Goal: Task Accomplishment & Management: Manage account settings

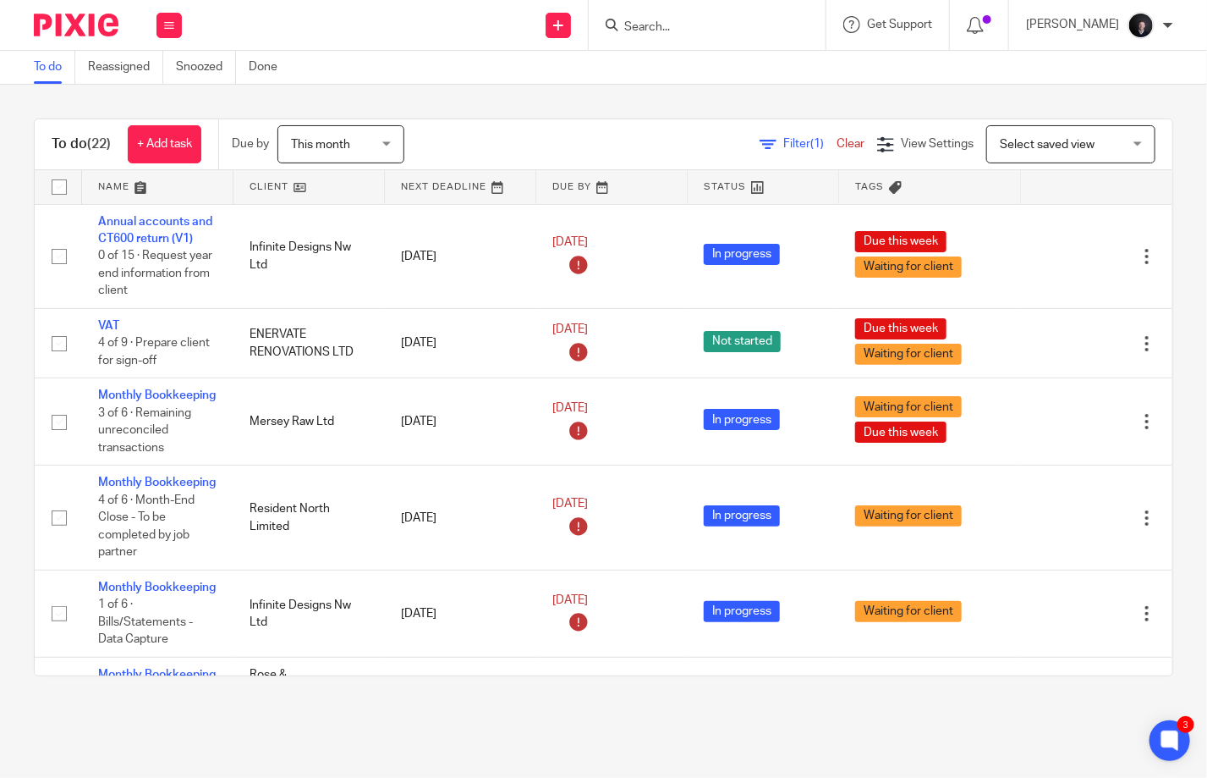
click at [684, 25] on input "Search" at bounding box center [699, 27] width 152 height 15
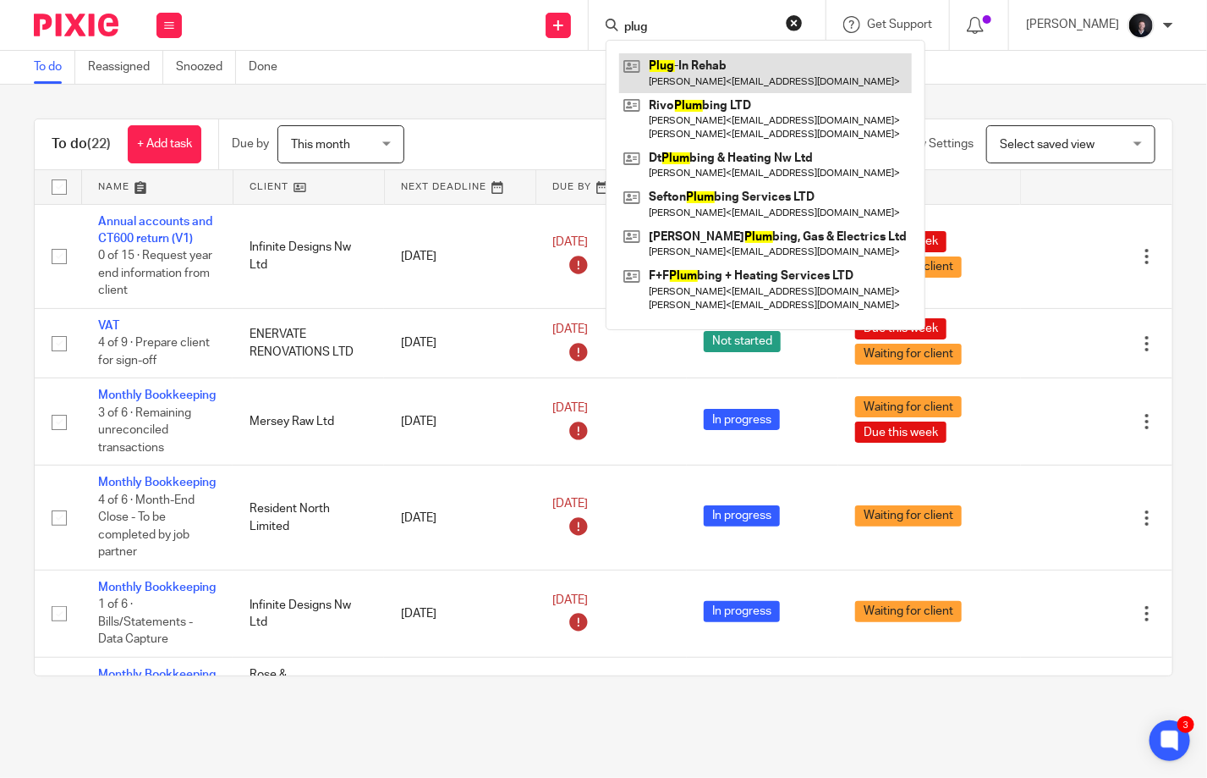
type input "plug"
click at [739, 65] on link at bounding box center [765, 72] width 293 height 39
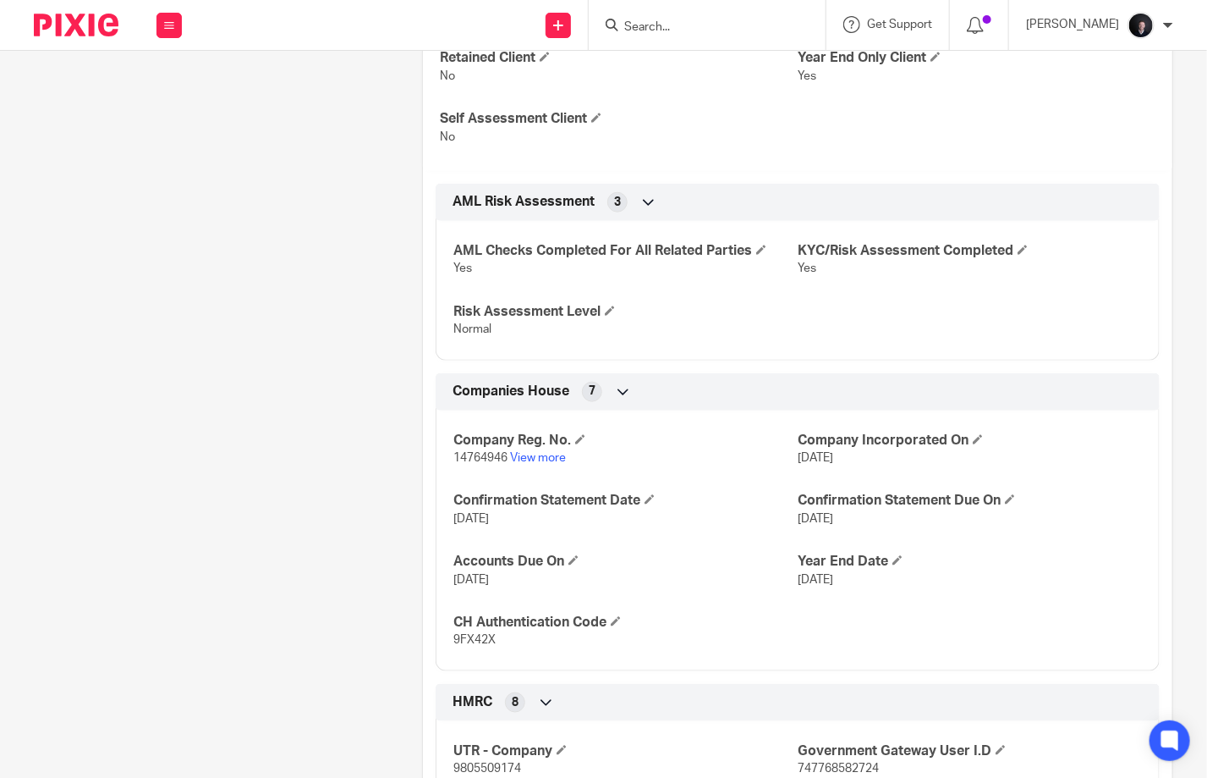
scroll to position [931, 0]
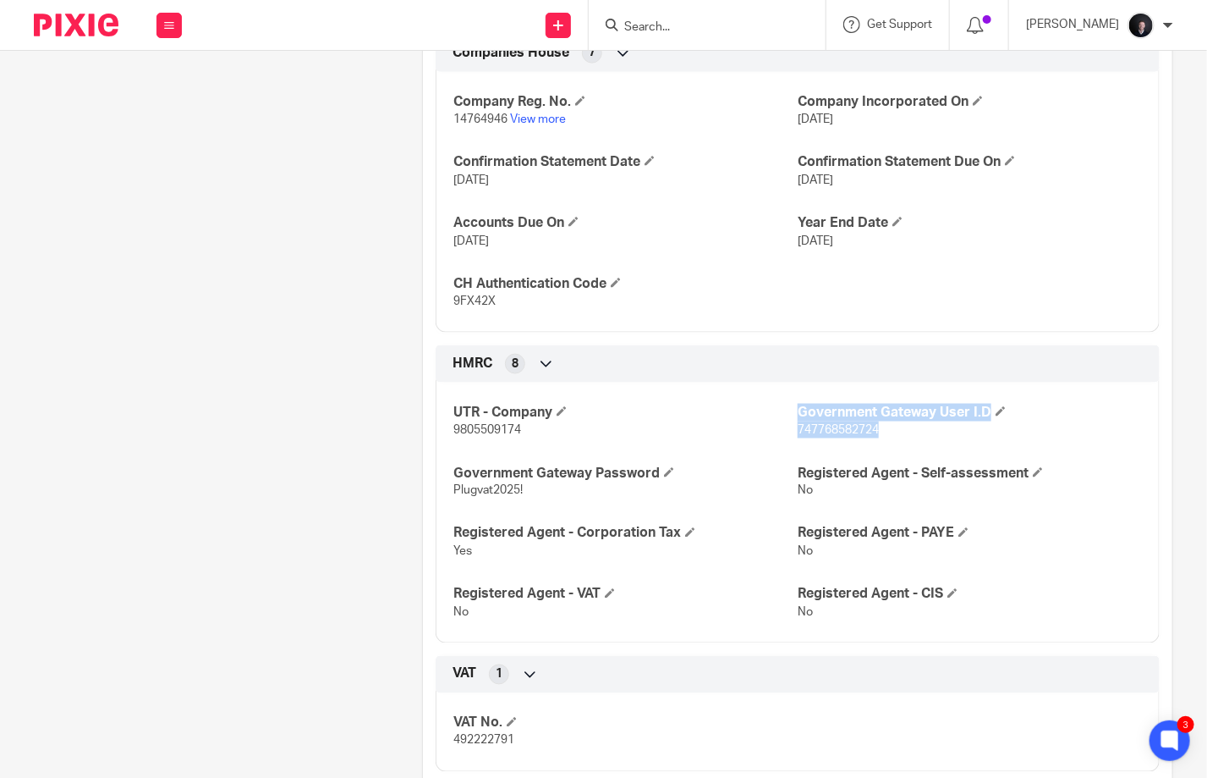
drag, startPoint x: 880, startPoint y: 424, endPoint x: 786, endPoint y: 427, distance: 94.0
click at [786, 427] on div "UTR - Company 9805509174 Government Gateway User I.D 747768582724 Government Ga…" at bounding box center [798, 506] width 724 height 273
copy div "Government Gateway User I.D 747768582724"
drag, startPoint x: 525, startPoint y: 492, endPoint x: 445, endPoint y: 487, distance: 79.7
click at [445, 487] on div "UTR - Company 9805509174 Government Gateway User I.D 747768582724 Government Ga…" at bounding box center [798, 506] width 724 height 273
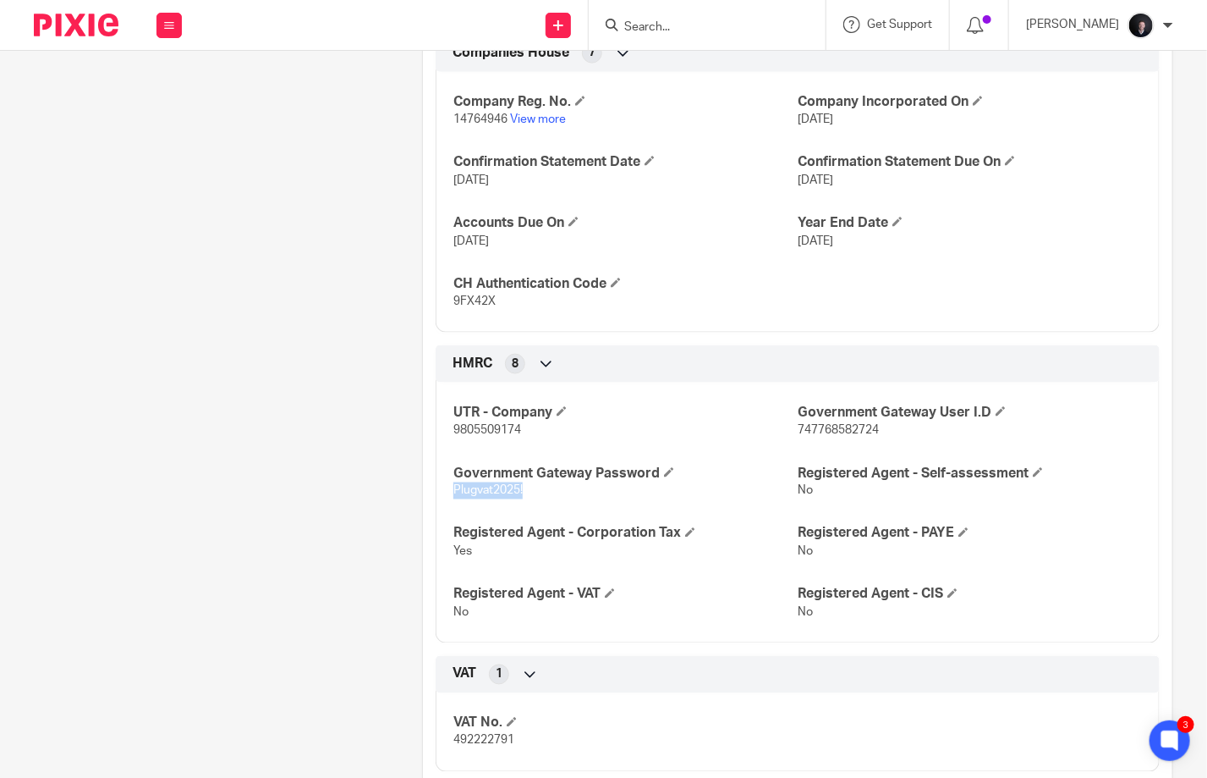
copy span "Plugvat2025!"
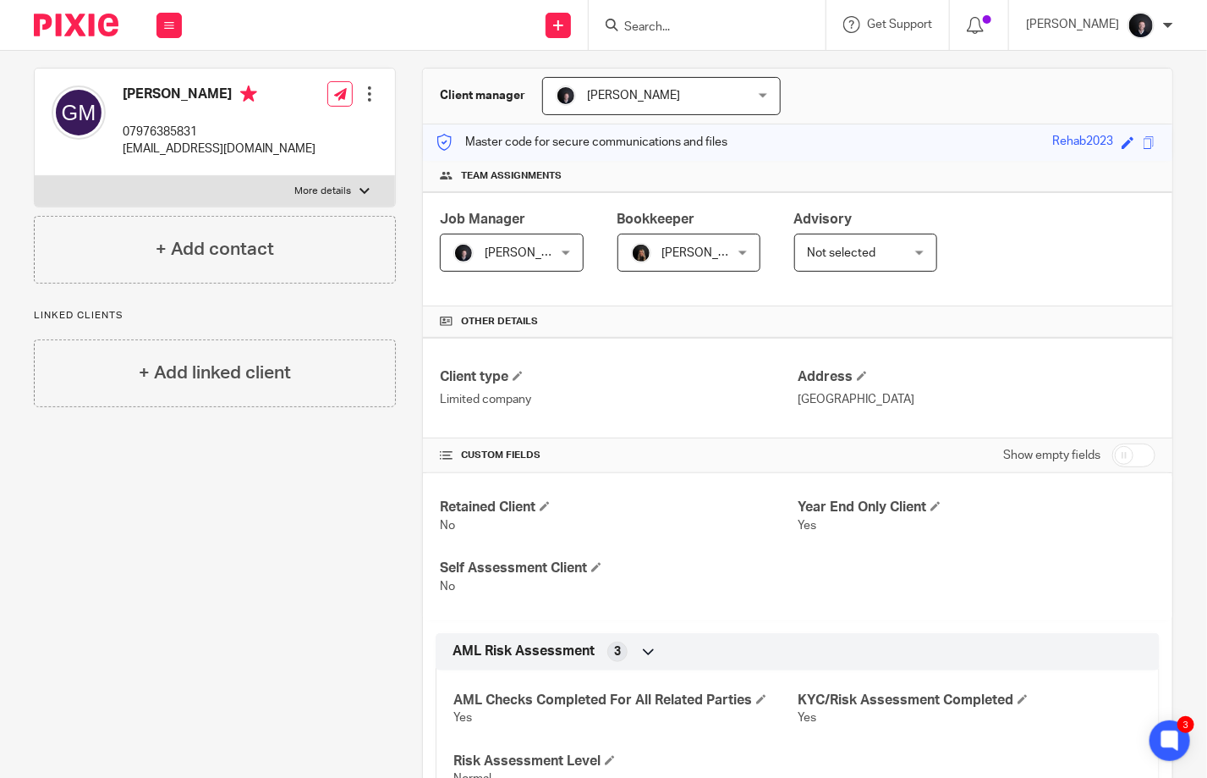
scroll to position [0, 0]
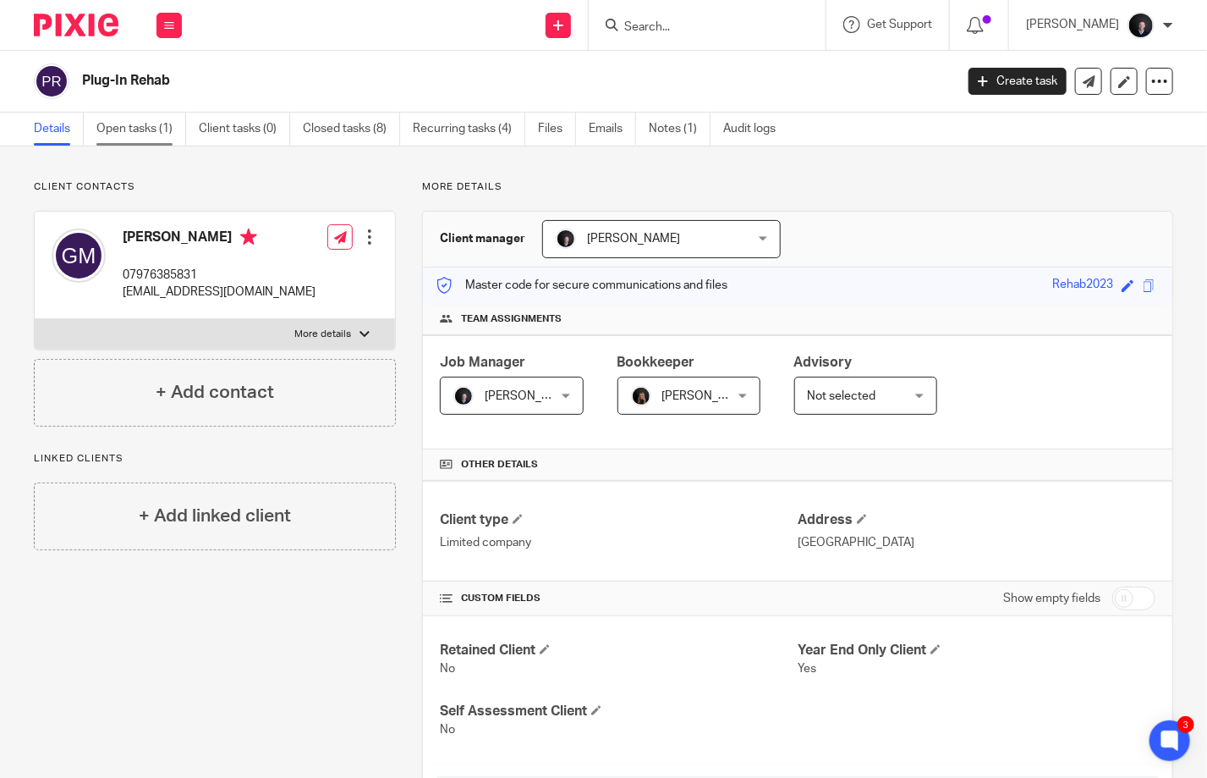
click at [151, 134] on link "Open tasks (1)" at bounding box center [141, 129] width 90 height 33
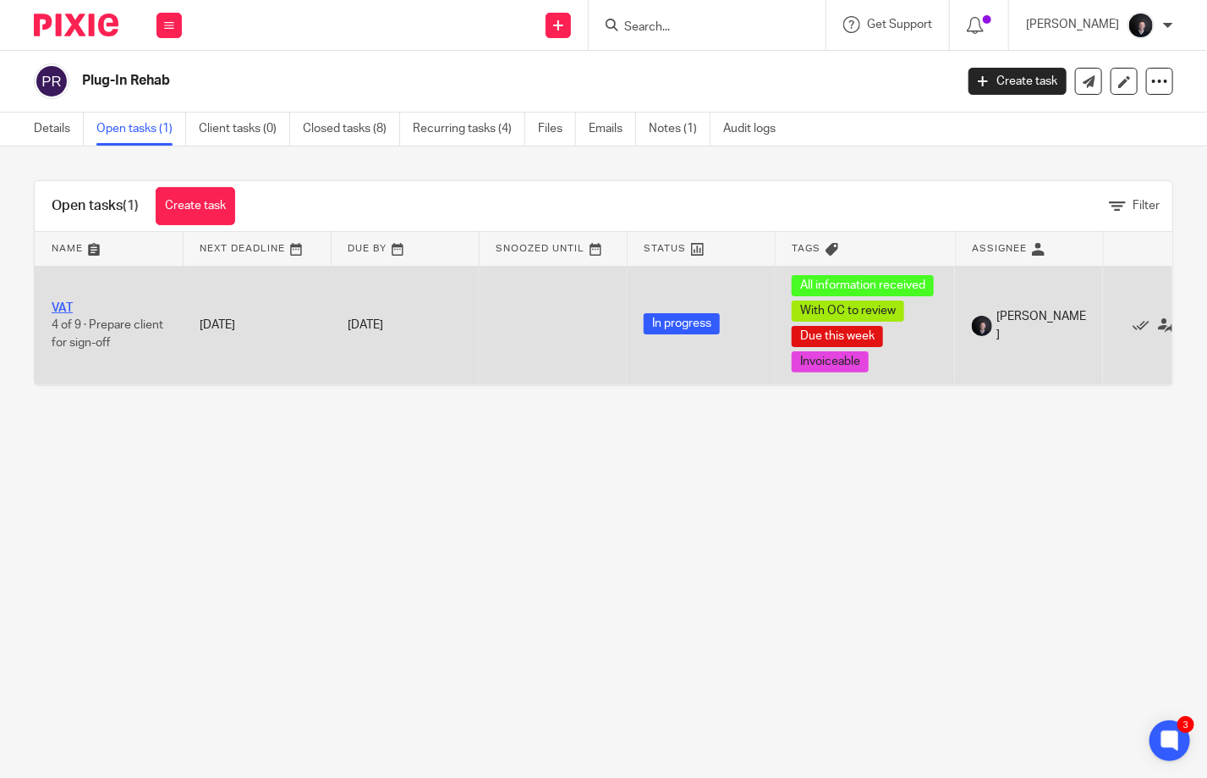
click at [58, 303] on link "VAT" at bounding box center [62, 308] width 21 height 12
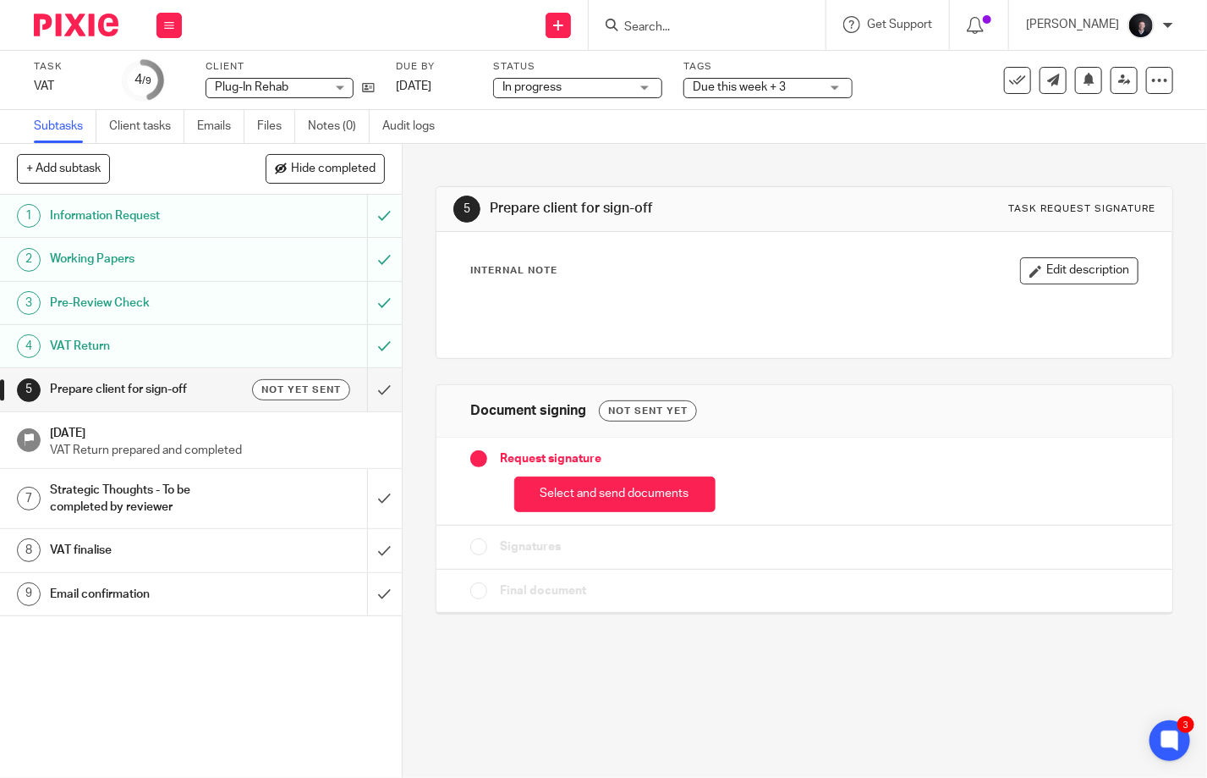
click at [714, 88] on span "Due this week + 3" at bounding box center [739, 87] width 93 height 12
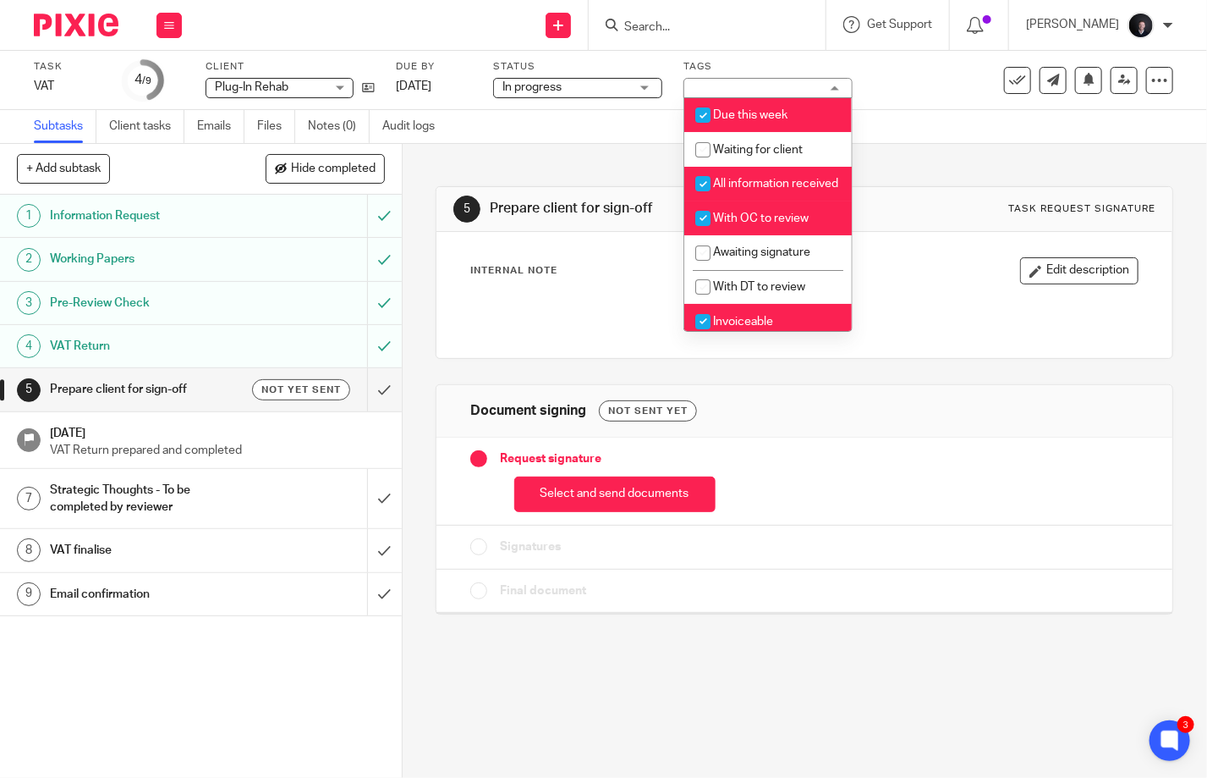
click at [753, 223] on li "With OC to review" at bounding box center [768, 218] width 168 height 35
checkbox input "false"
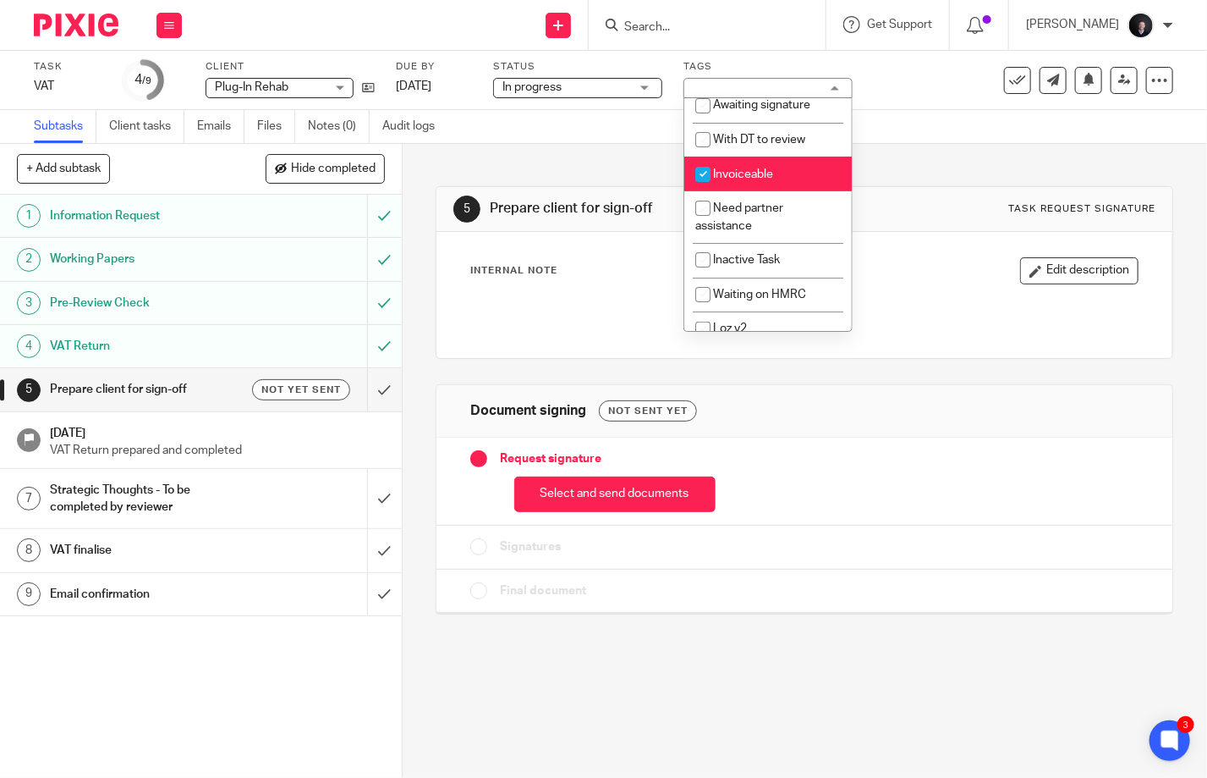
scroll to position [169, 0]
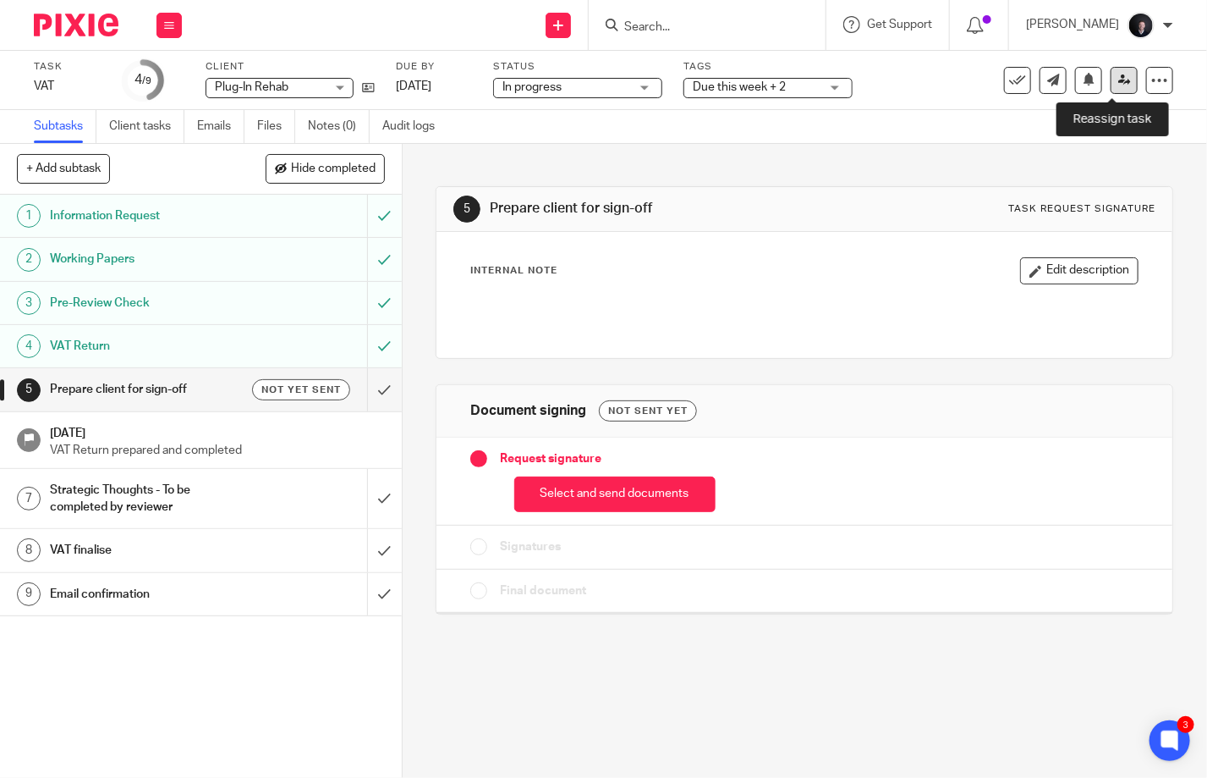
click at [1119, 79] on icon at bounding box center [1125, 80] width 13 height 13
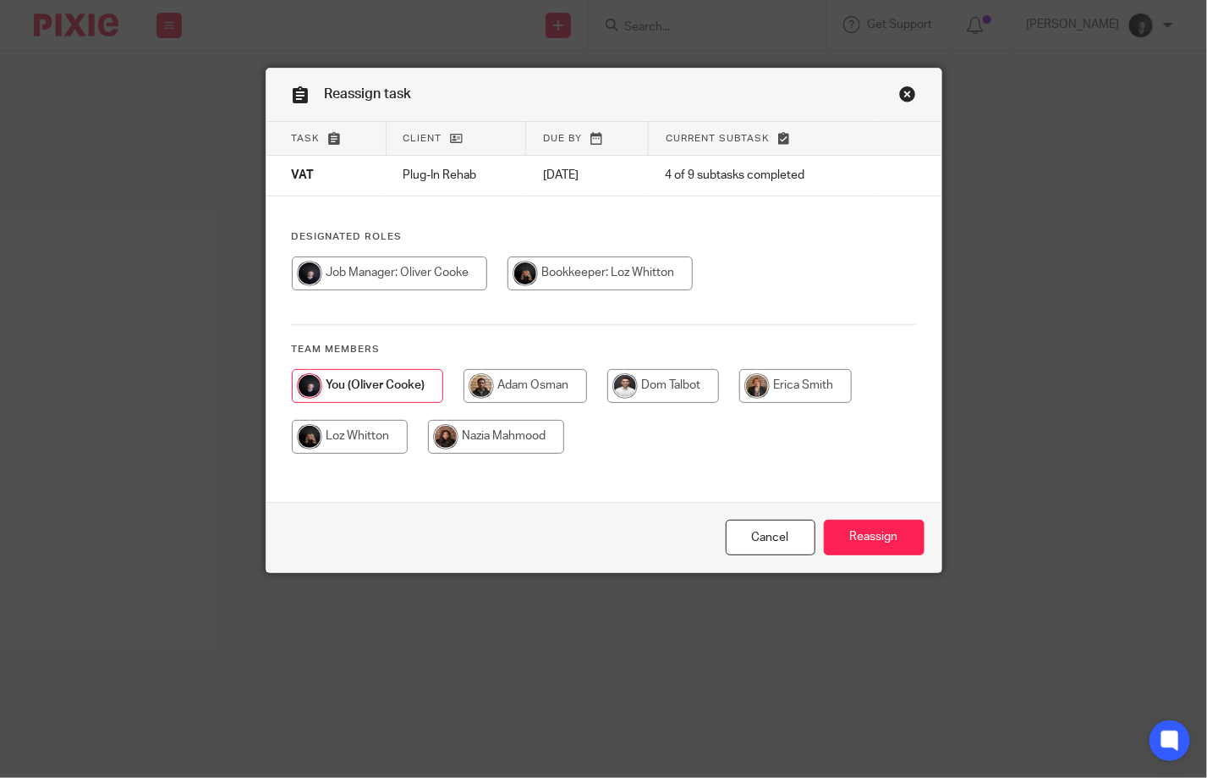
drag, startPoint x: 370, startPoint y: 433, endPoint x: 388, endPoint y: 432, distance: 17.8
click at [371, 433] on input "radio" at bounding box center [350, 437] width 116 height 34
radio input "true"
click at [877, 538] on input "Reassign" at bounding box center [874, 538] width 101 height 36
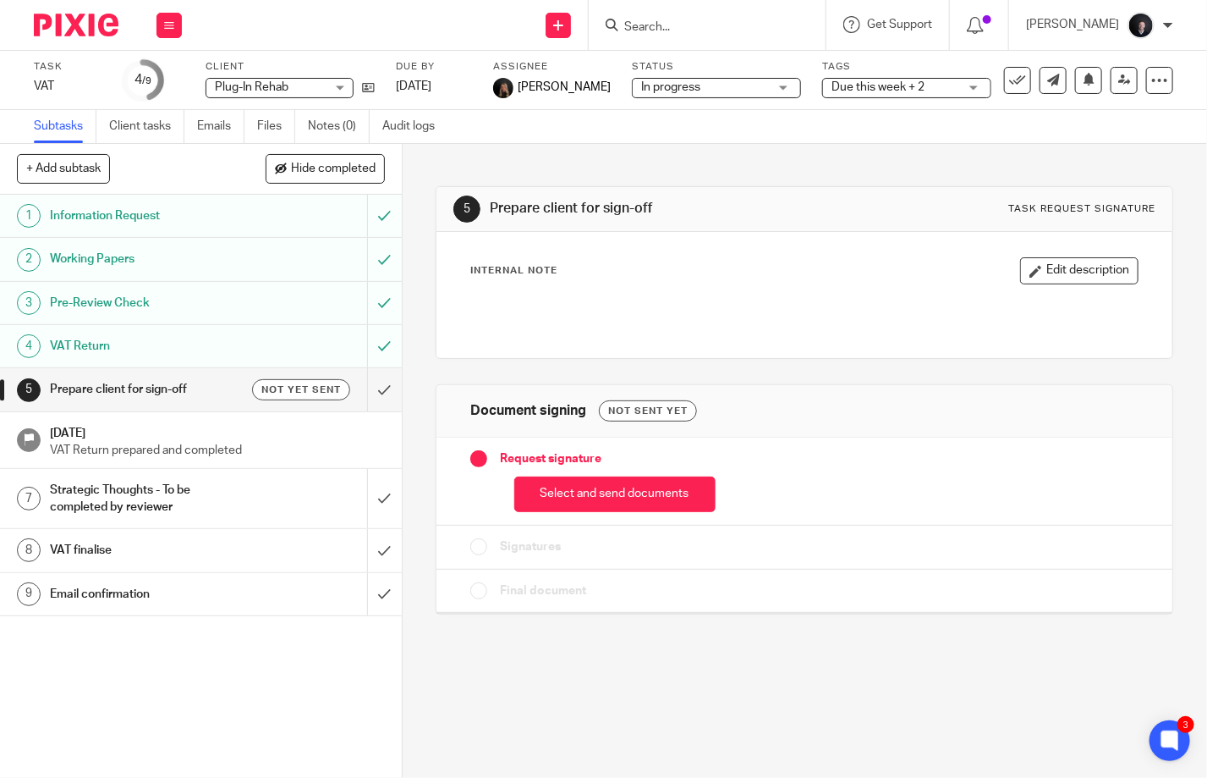
click at [88, 17] on img at bounding box center [76, 25] width 85 height 23
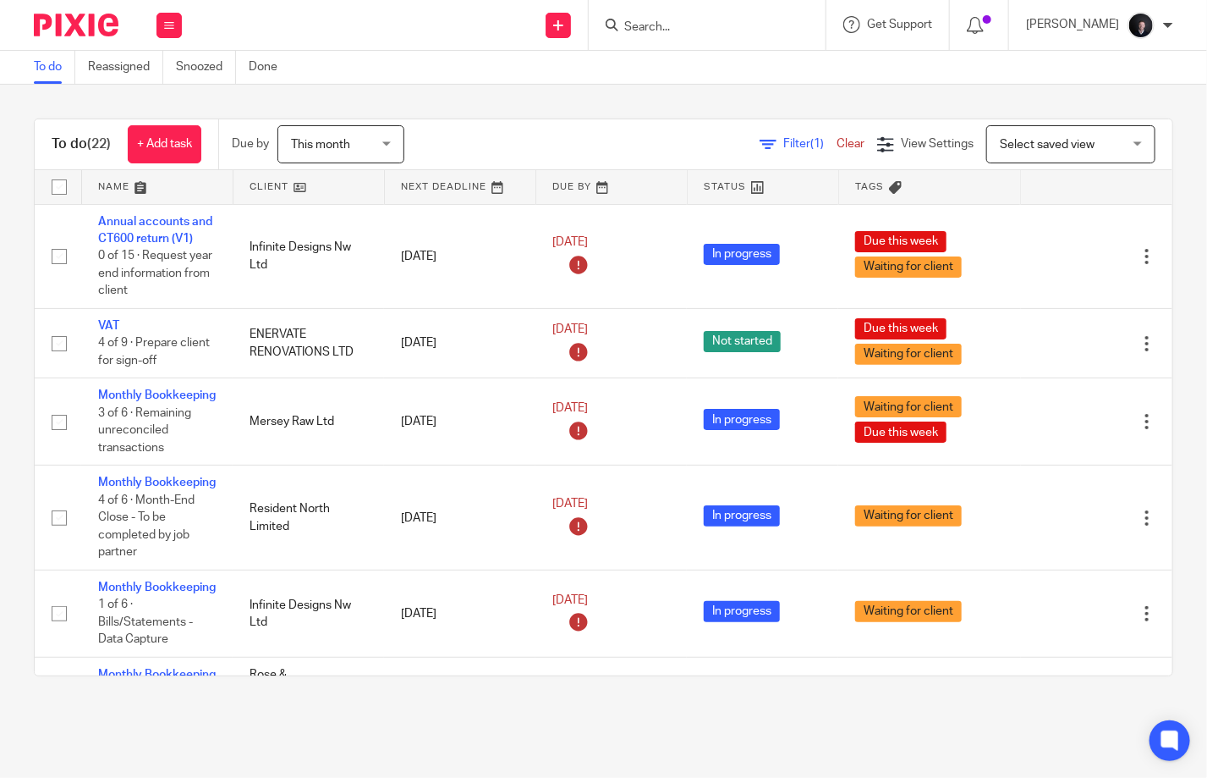
click at [126, 183] on link at bounding box center [157, 187] width 151 height 34
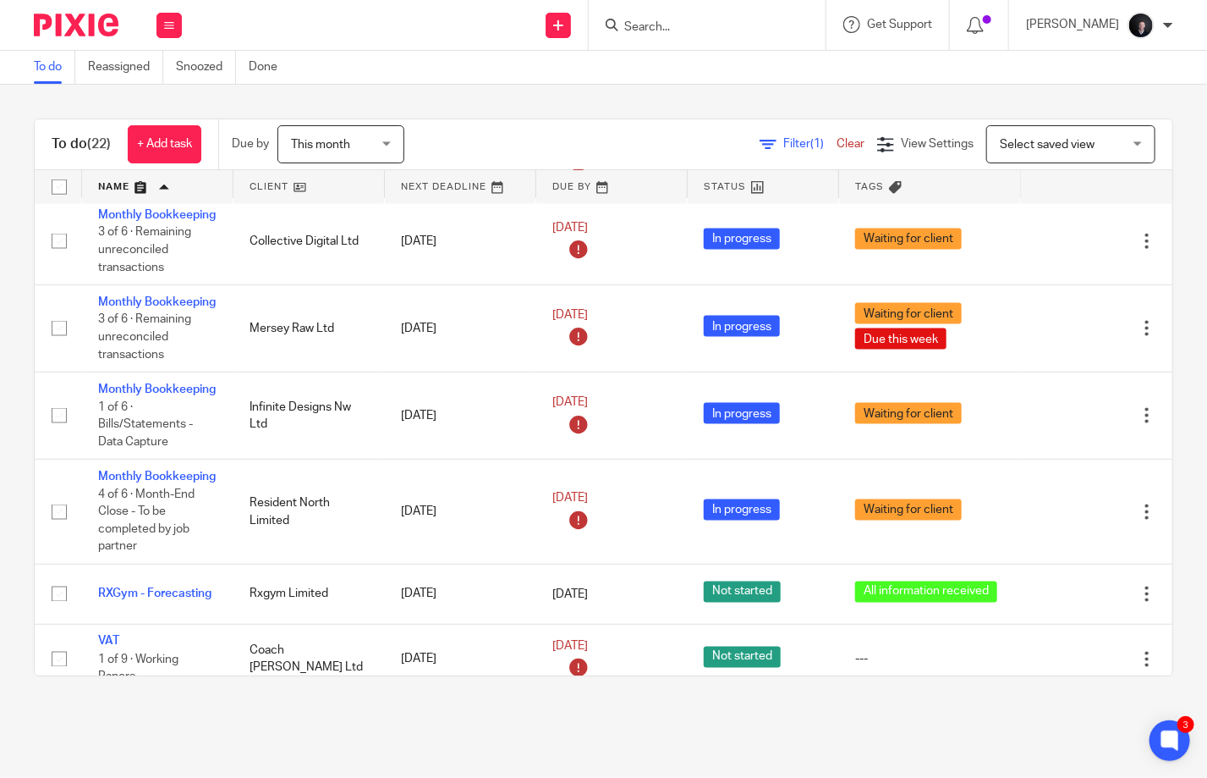
scroll to position [931, 0]
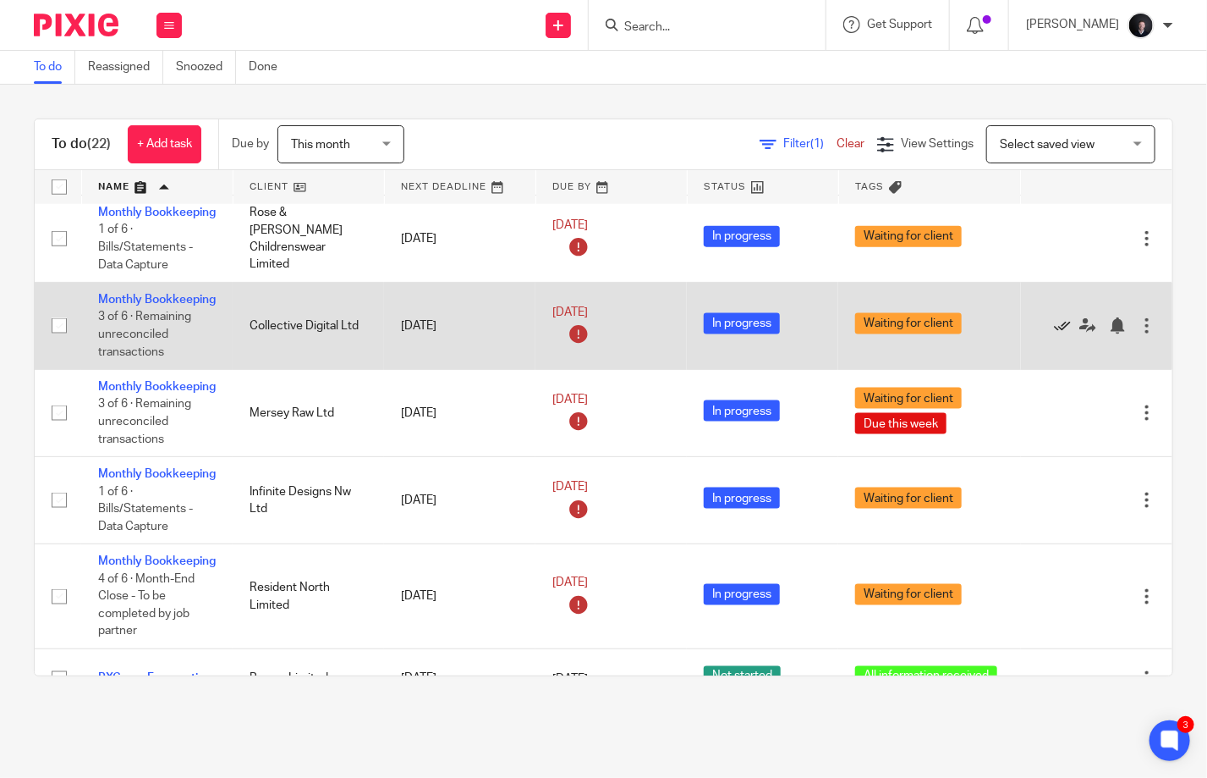
click at [1054, 334] on icon at bounding box center [1062, 325] width 17 height 17
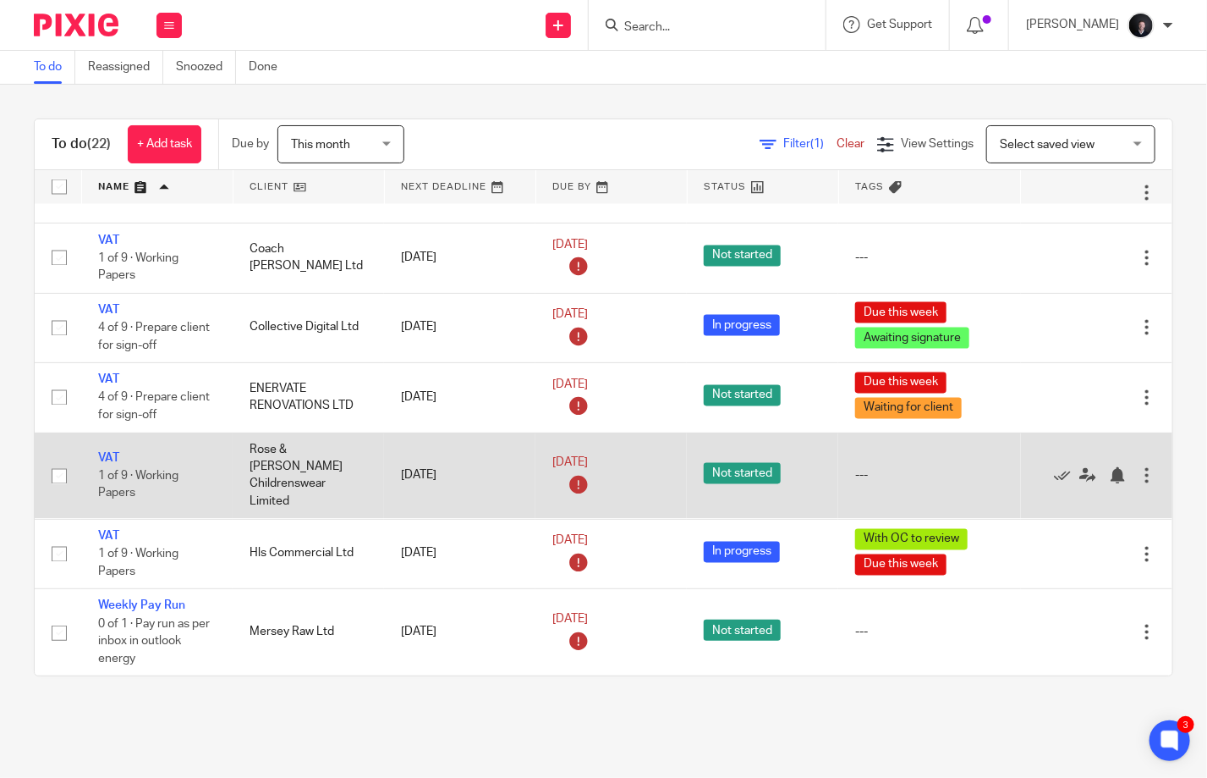
scroll to position [1399, 0]
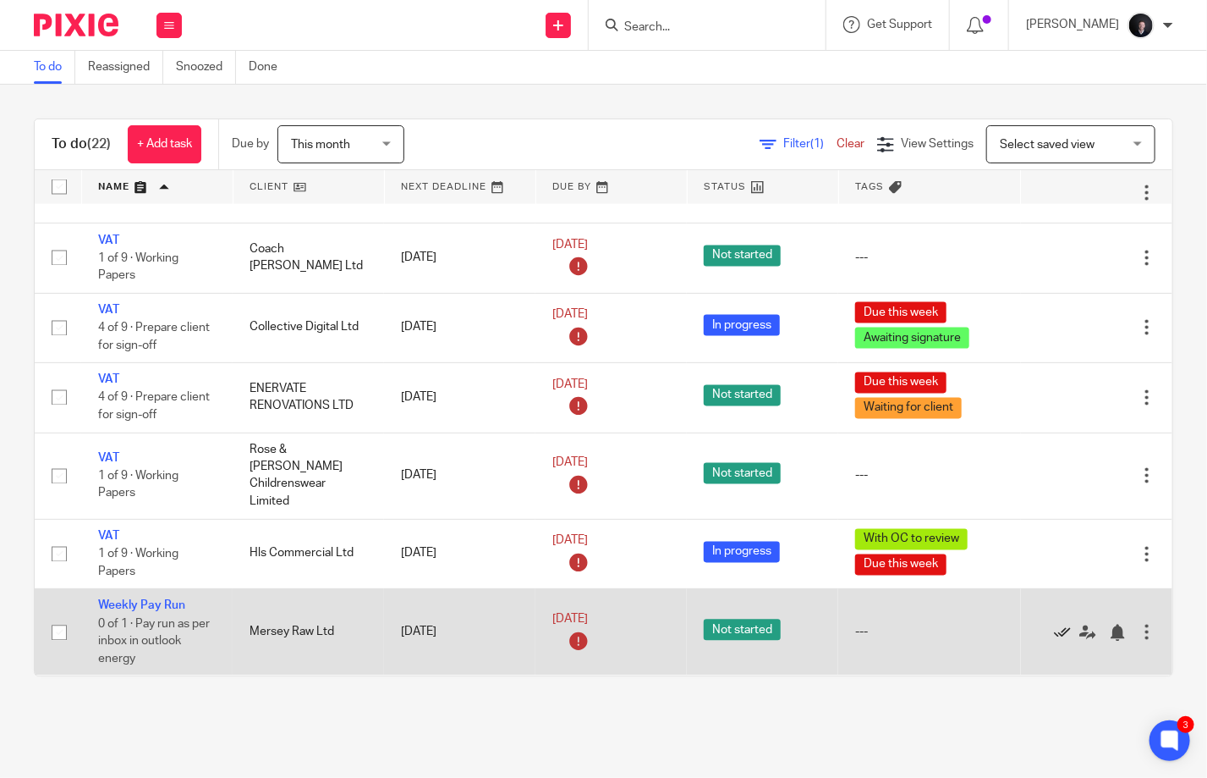
click at [1054, 624] on icon at bounding box center [1062, 632] width 17 height 17
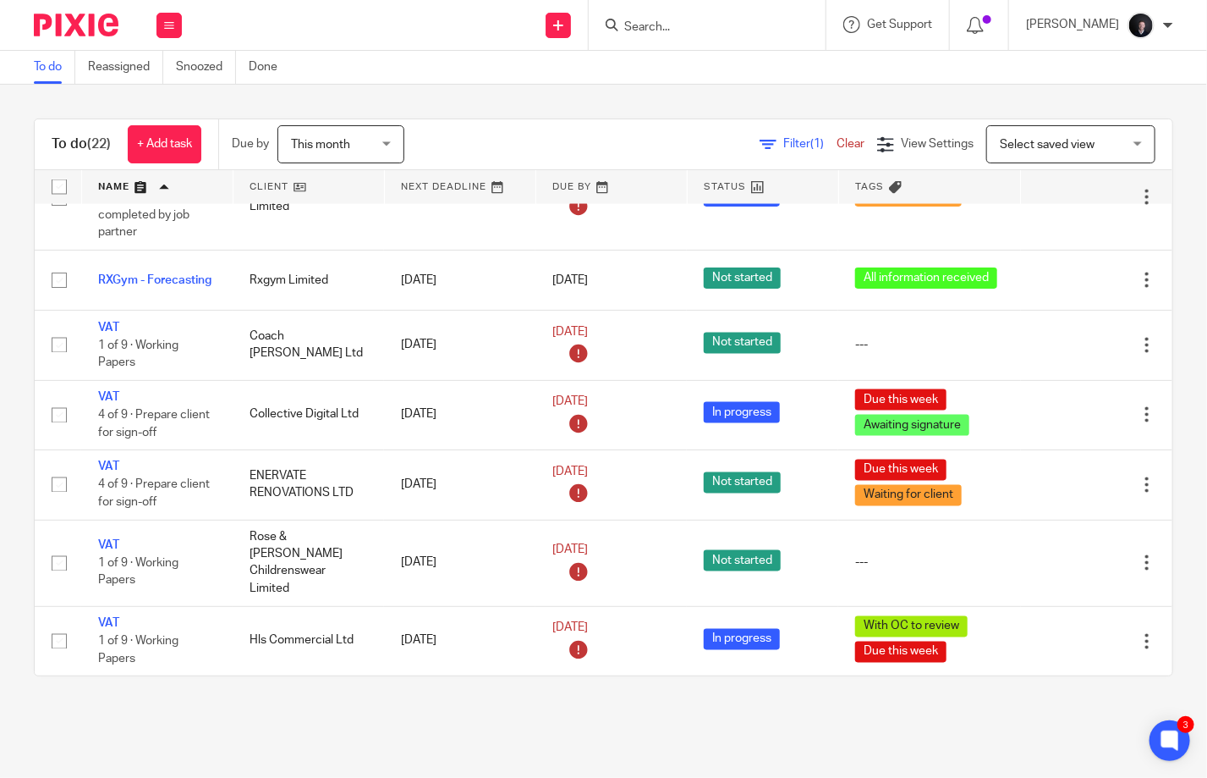
click at [738, 27] on input "Search" at bounding box center [699, 27] width 152 height 15
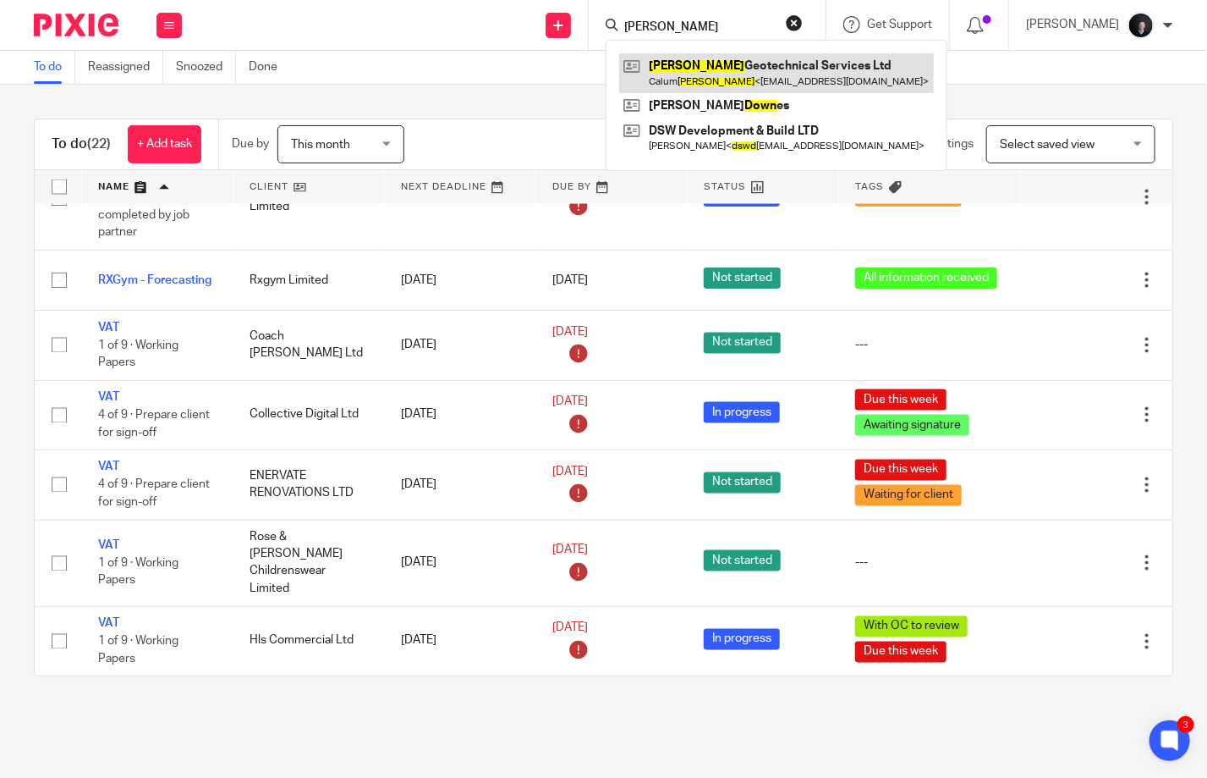
type input "dowd"
click at [739, 63] on link at bounding box center [776, 72] width 315 height 39
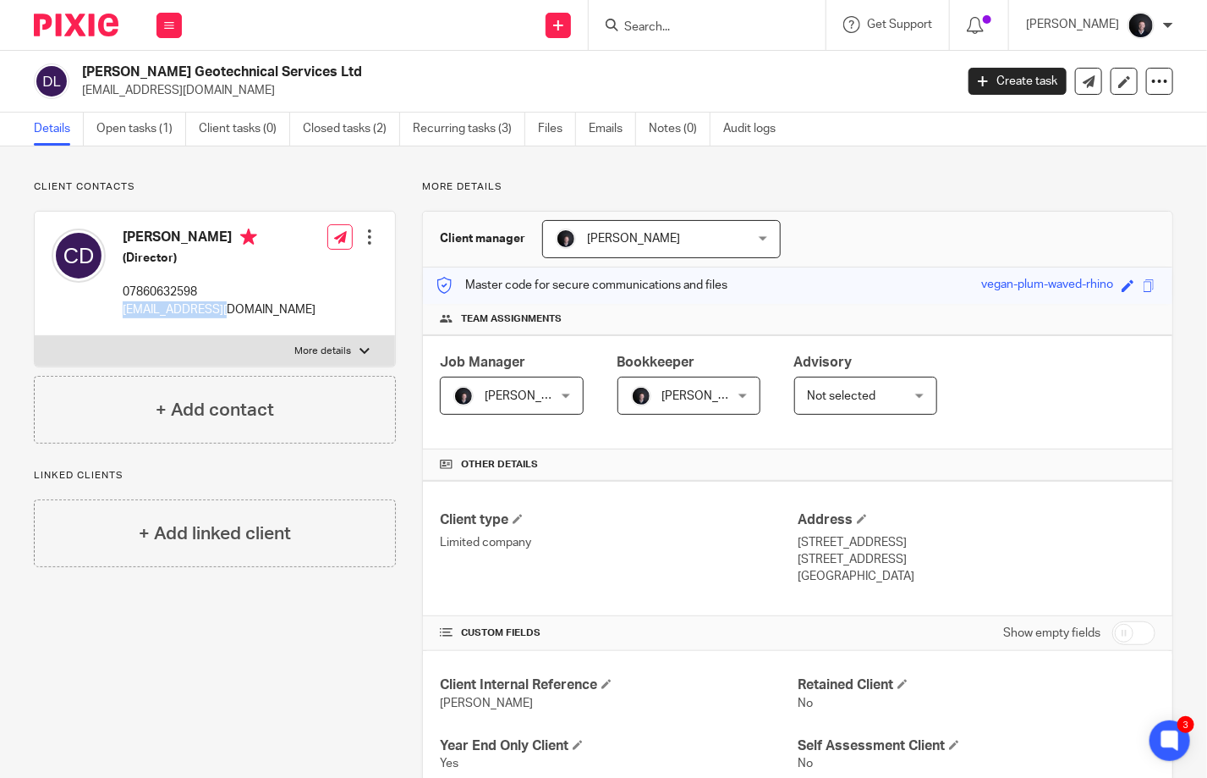
drag, startPoint x: 231, startPoint y: 308, endPoint x: 123, endPoint y: 305, distance: 108.3
click at [123, 305] on div "[PERSON_NAME] (Director) 07860632598 [EMAIL_ADDRESS][DOMAIN_NAME] Edit contact …" at bounding box center [215, 274] width 360 height 124
click at [145, 129] on link "Open tasks (1)" at bounding box center [141, 129] width 90 height 33
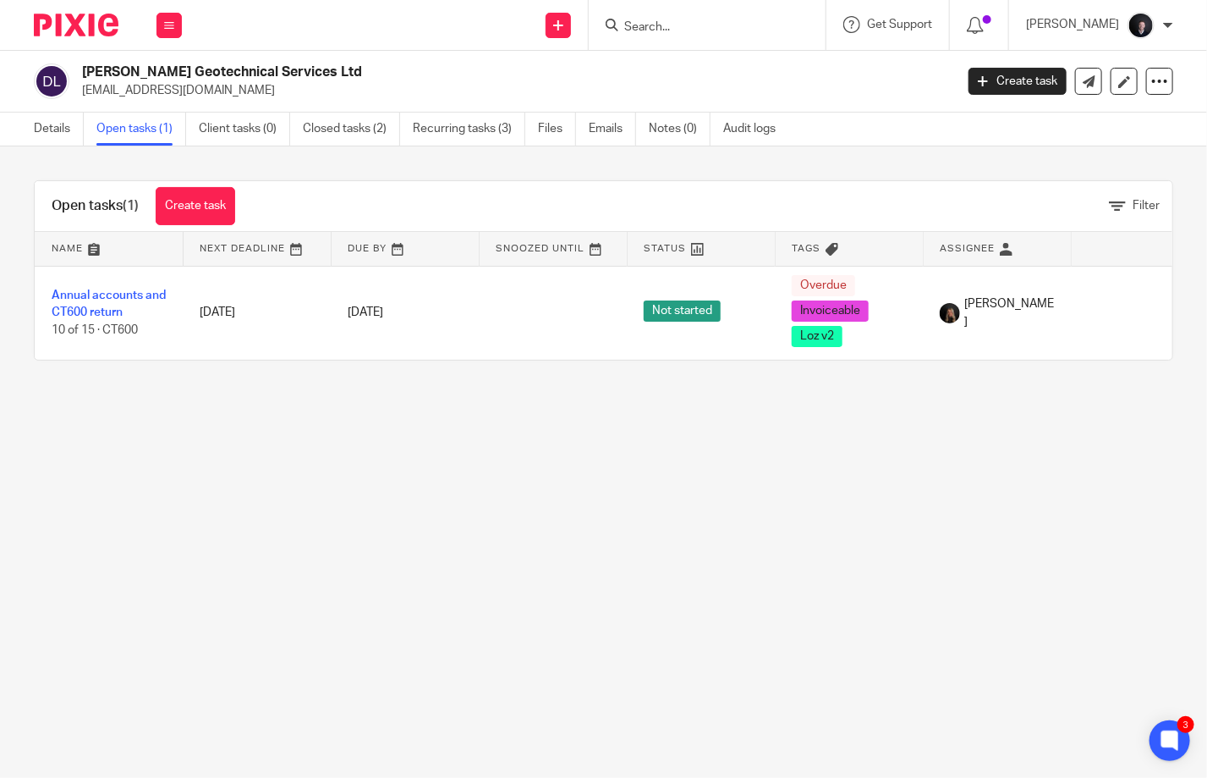
click at [696, 22] on input "Search" at bounding box center [699, 27] width 152 height 15
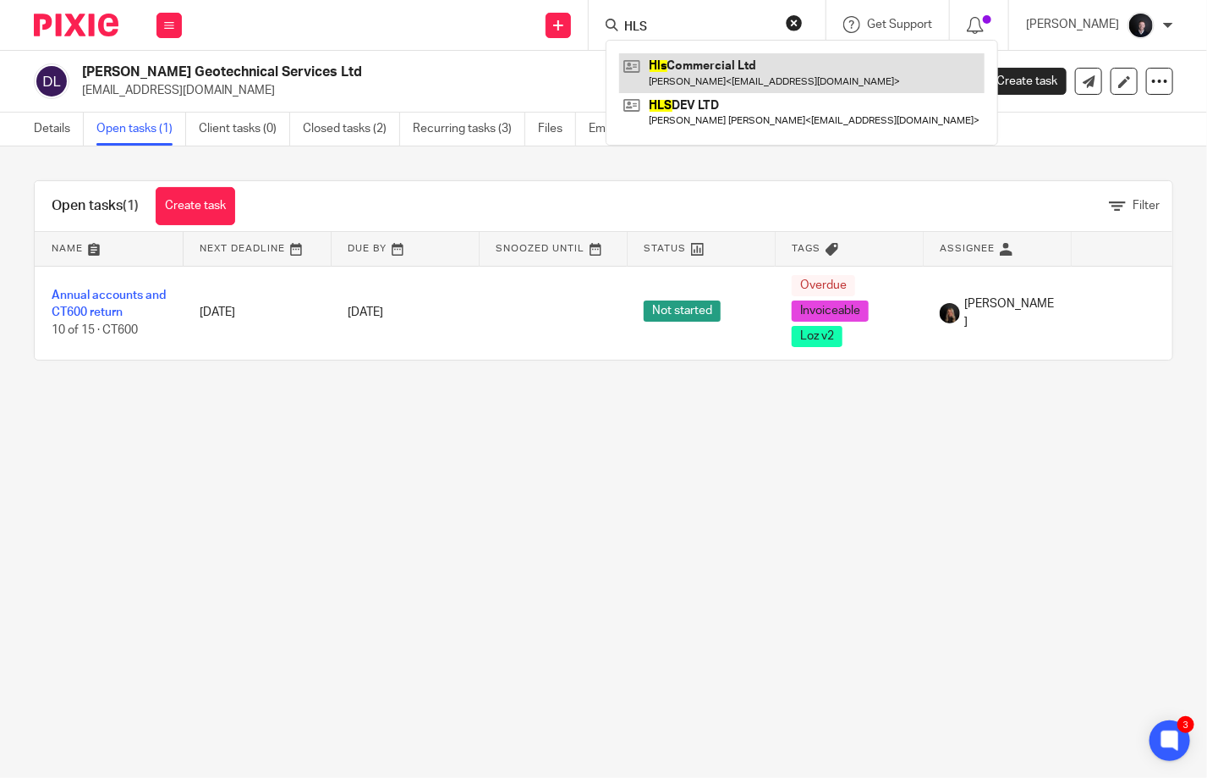
type input "HLS"
click at [710, 67] on link at bounding box center [802, 72] width 366 height 39
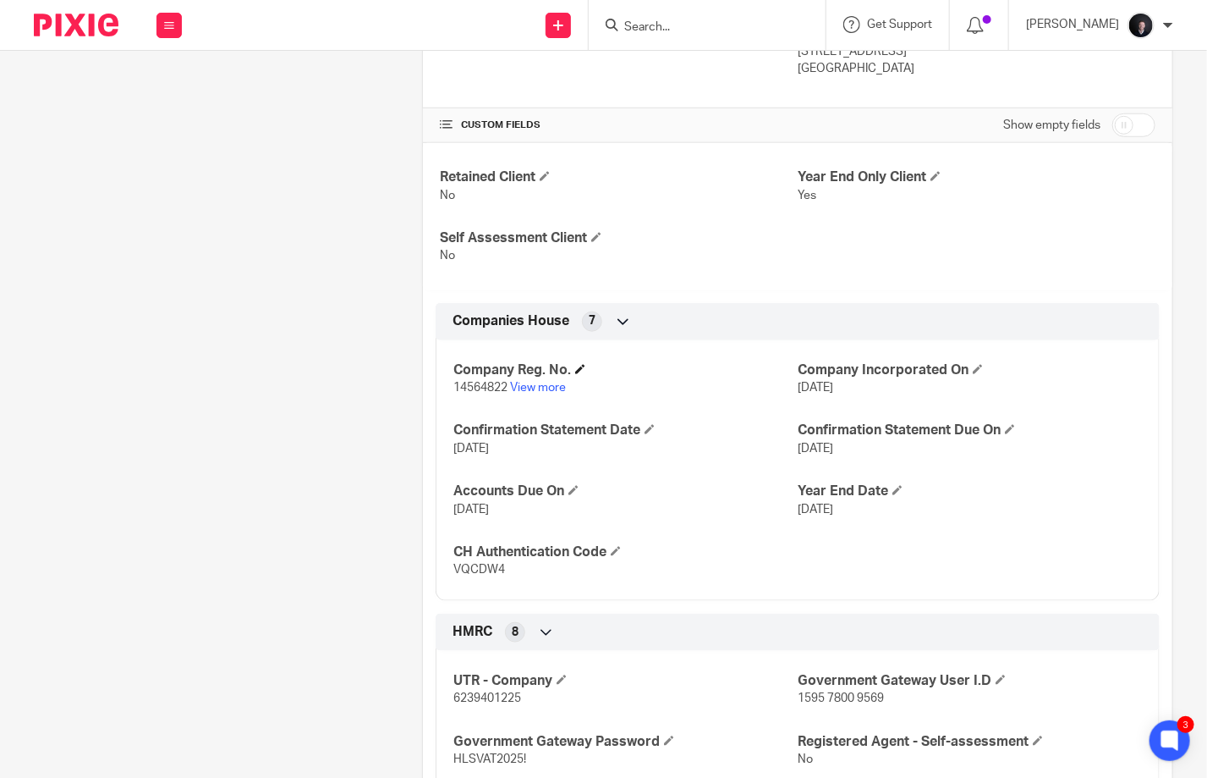
scroll to position [677, 0]
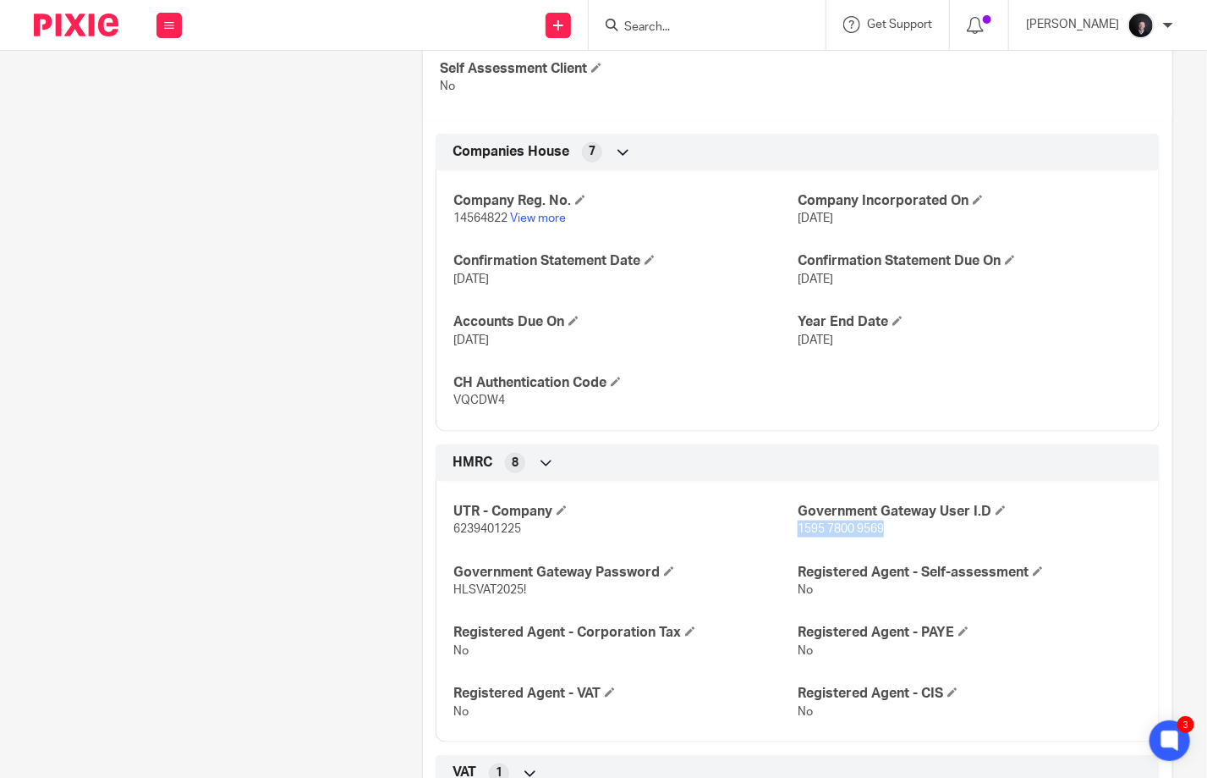
drag, startPoint x: 889, startPoint y: 542, endPoint x: 789, endPoint y: 541, distance: 99.8
click at [798, 537] on p "1595 7800 9569" at bounding box center [970, 528] width 344 height 17
copy span "1595 7800 9569"
drag, startPoint x: 532, startPoint y: 597, endPoint x: 450, endPoint y: 601, distance: 82.1
click at [454, 598] on p "HLSVAT2025!" at bounding box center [626, 589] width 344 height 17
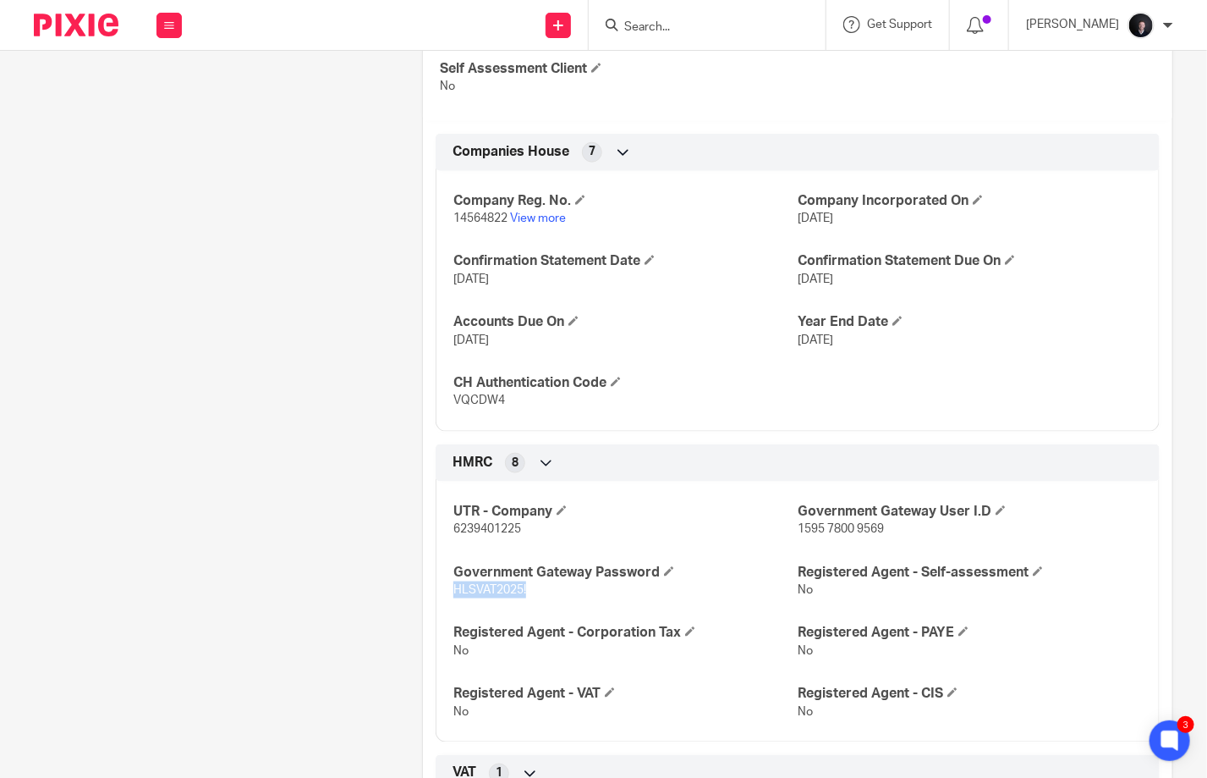
copy span "HLSVAT2025!"
